Goal: Book appointment/travel/reservation

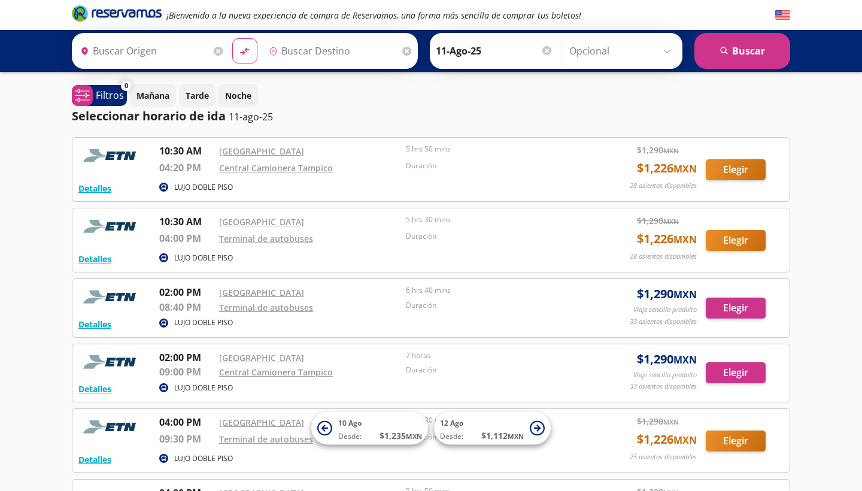
type input "[GEOGRAPHIC_DATA], [GEOGRAPHIC_DATA]"
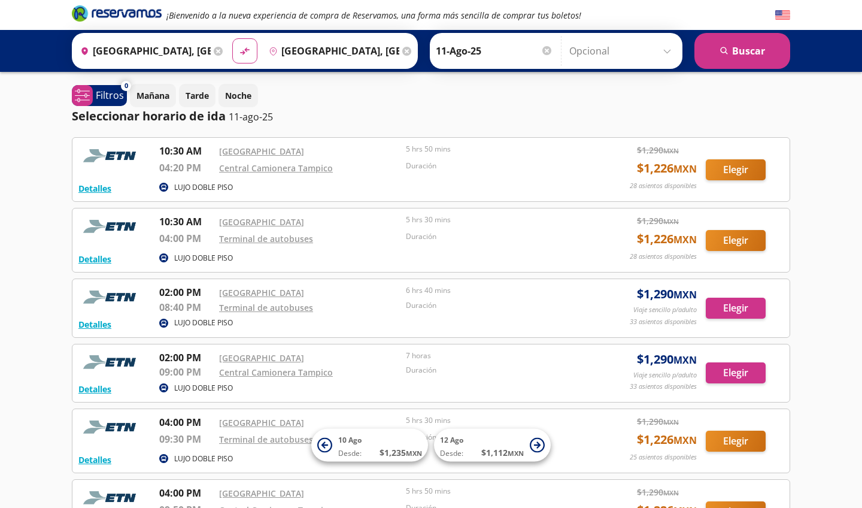
click at [739, 169] on button "Elegir" at bounding box center [736, 169] width 60 height 21
type input "[GEOGRAPHIC_DATA], [GEOGRAPHIC_DATA]"
